Goal: Browse casually: Explore the website without a specific task or goal

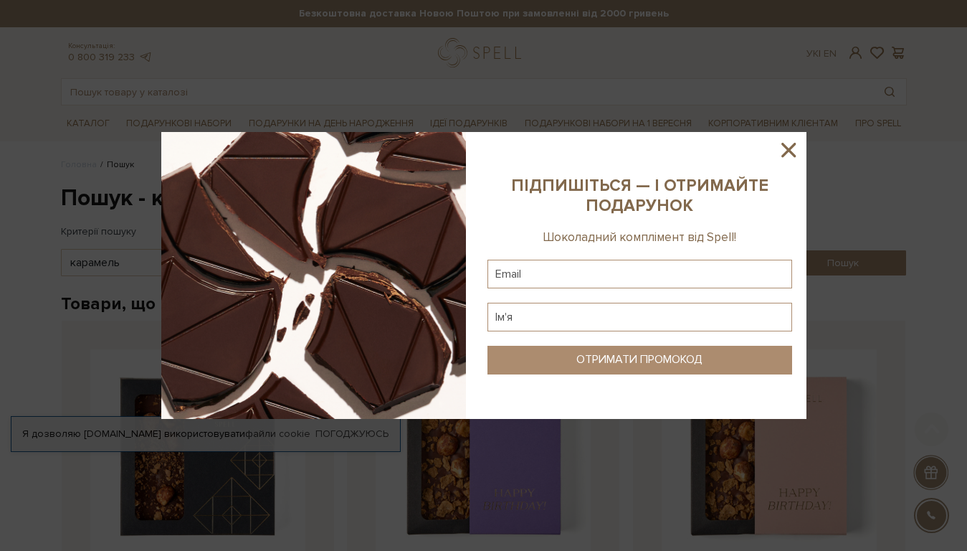
scroll to position [734, 0]
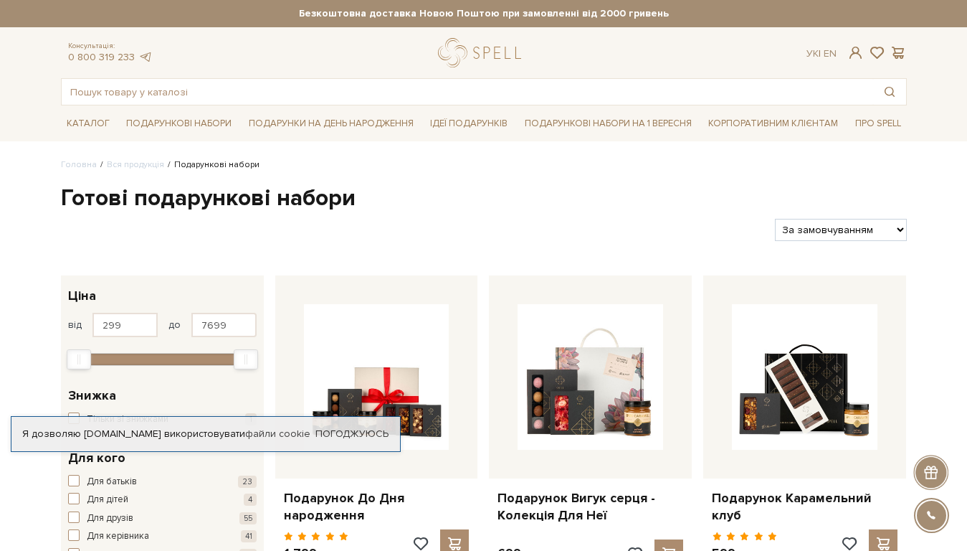
scroll to position [1218, 0]
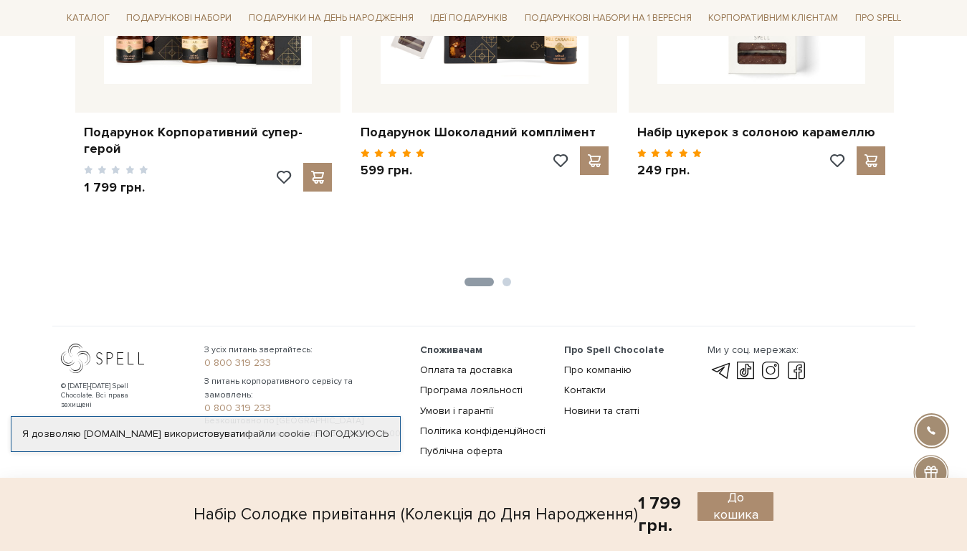
scroll to position [1667, 0]
